Goal: Task Accomplishment & Management: Manage account settings

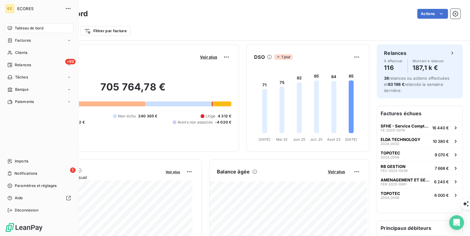
scroll to position [25, 0]
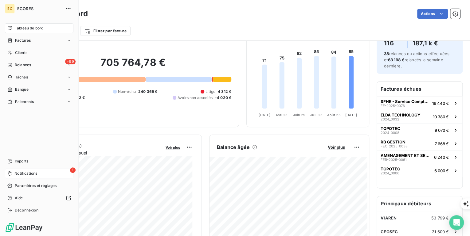
click at [24, 176] on span "Notifications" at bounding box center [25, 174] width 23 height 6
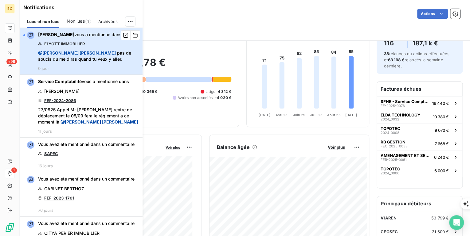
click at [88, 64] on div "[PERSON_NAME] vous a mentionné dans ELYOTT IMMOBILIER @ [PERSON_NAME] pas de so…" at bounding box center [88, 51] width 101 height 39
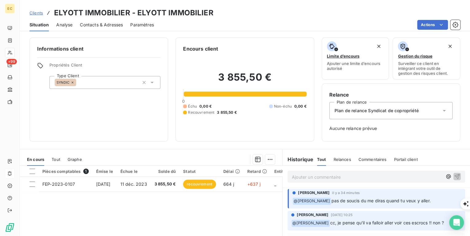
click at [96, 26] on span "Contacts & Adresses" at bounding box center [101, 25] width 43 height 6
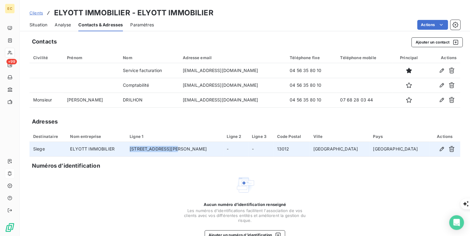
drag, startPoint x: 153, startPoint y: 150, endPoint x: 204, endPoint y: 150, distance: 51.3
click at [204, 150] on td "[STREET_ADDRESS][PERSON_NAME]" at bounding box center [174, 149] width 97 height 15
drag, startPoint x: 204, startPoint y: 150, endPoint x: 195, endPoint y: 151, distance: 8.6
click at [161, 149] on td "[STREET_ADDRESS][PERSON_NAME]" at bounding box center [174, 149] width 97 height 15
click at [439, 150] on icon "button" at bounding box center [441, 149] width 4 height 4
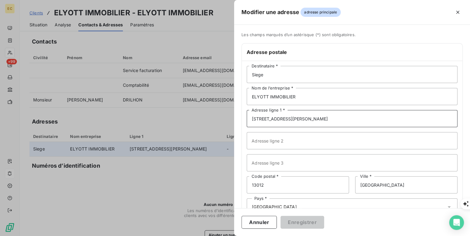
click at [260, 119] on input "[STREET_ADDRESS][PERSON_NAME]" at bounding box center [352, 118] width 211 height 17
type input "[STREET_ADDRESS][PERSON_NAME]"
click at [307, 225] on button "Enregistrer" at bounding box center [302, 222] width 44 height 13
